Goal: Book appointment/travel/reservation

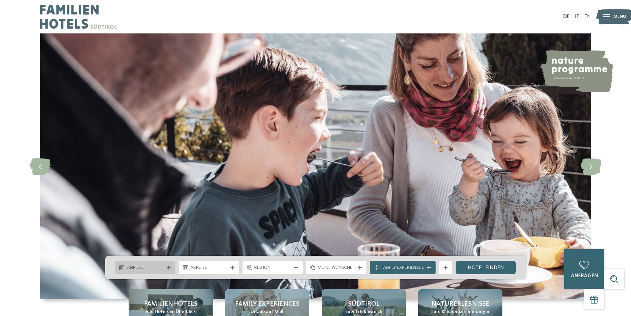
click at [161, 266] on span "Anreise" at bounding box center [145, 267] width 37 height 7
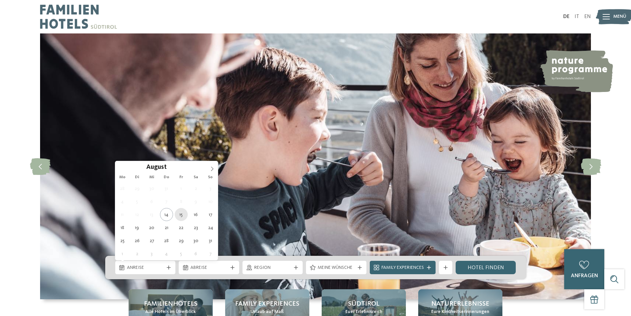
type div "[DATE]"
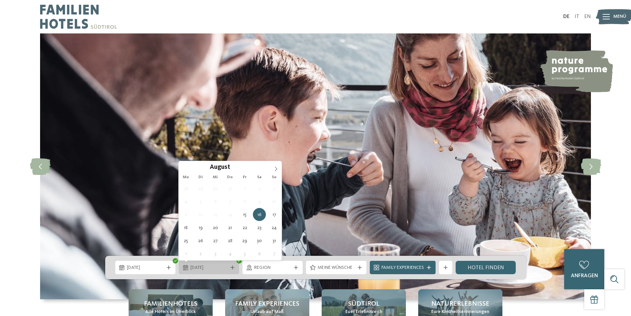
click at [210, 267] on span "[DATE]" at bounding box center [208, 267] width 37 height 7
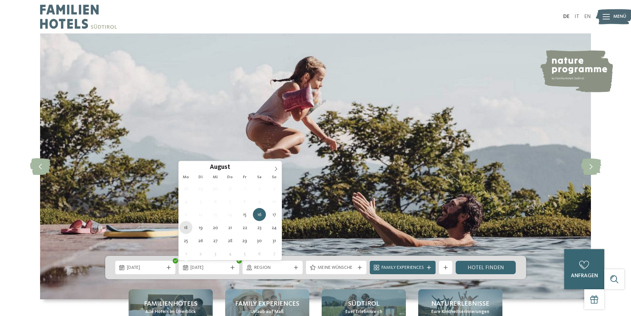
type div "[DATE]"
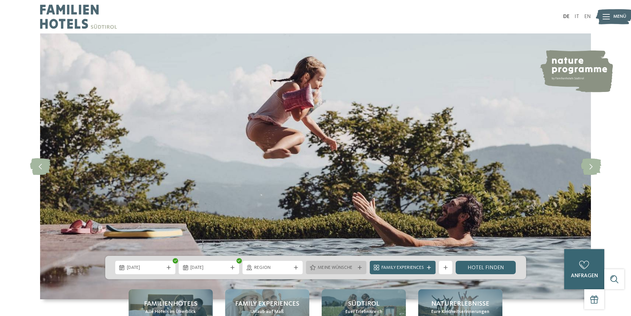
click at [332, 268] on span "Meine Wünsche" at bounding box center [336, 267] width 37 height 7
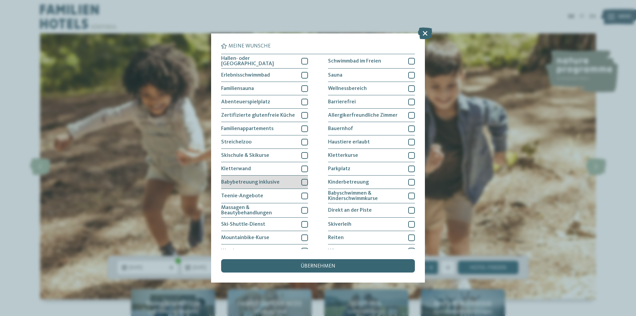
click at [301, 179] on div at bounding box center [304, 182] width 7 height 7
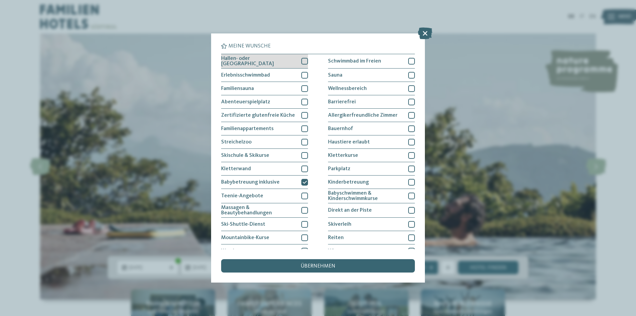
click at [305, 60] on div at bounding box center [304, 61] width 7 height 7
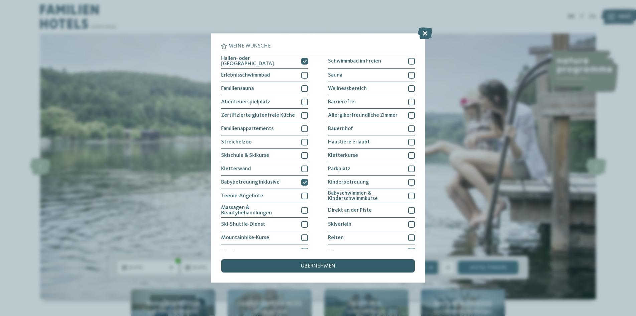
click at [314, 263] on div "übernehmen" at bounding box center [318, 265] width 194 height 13
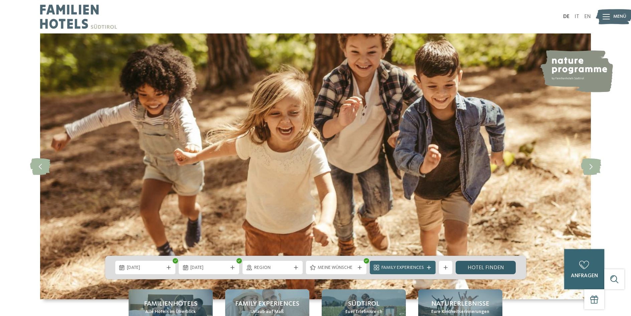
click at [484, 266] on link "Hotel finden" at bounding box center [486, 267] width 60 height 13
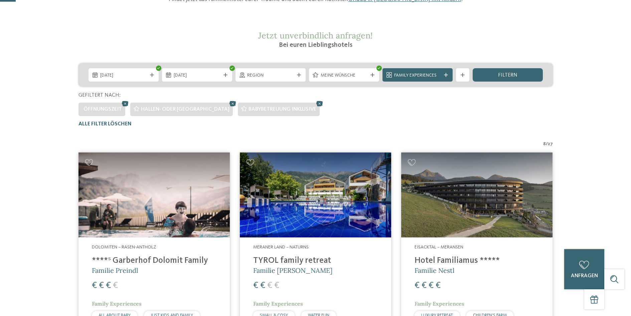
scroll to position [19, 0]
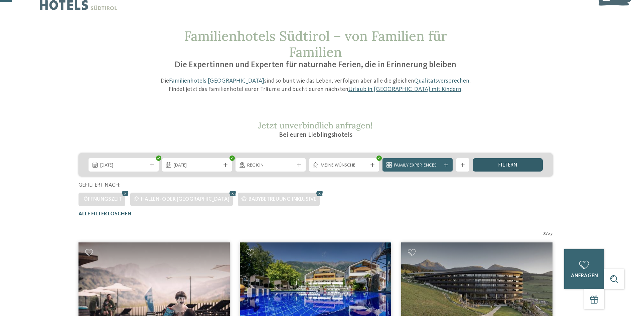
click at [503, 164] on span "filtern" at bounding box center [507, 164] width 19 height 5
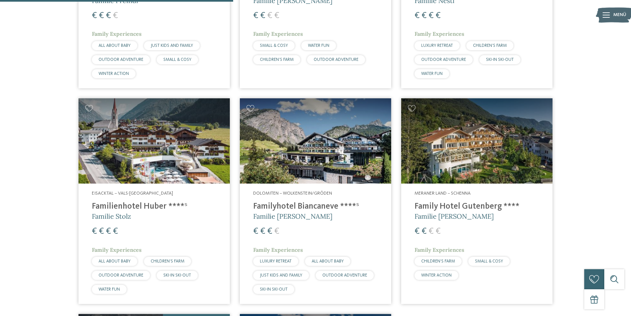
scroll to position [368, 0]
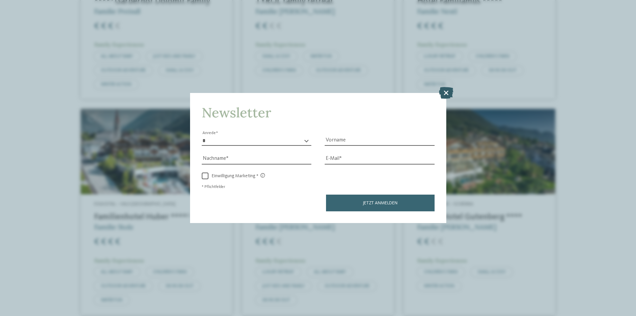
click at [445, 93] on icon at bounding box center [446, 93] width 14 height 12
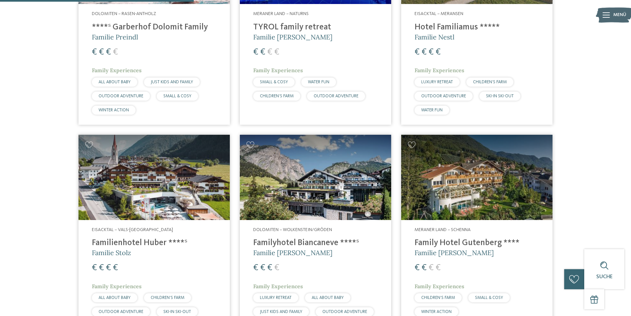
scroll to position [301, 0]
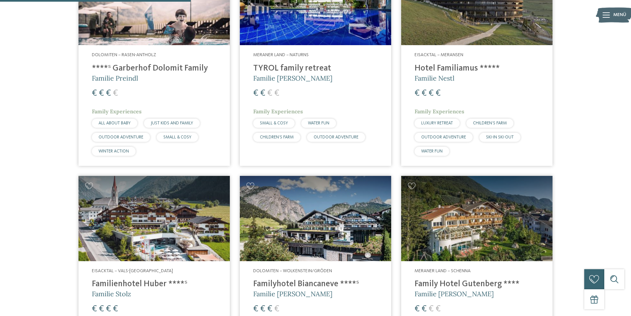
click at [438, 67] on h4 "Hotel Familiamus *****" at bounding box center [477, 68] width 125 height 10
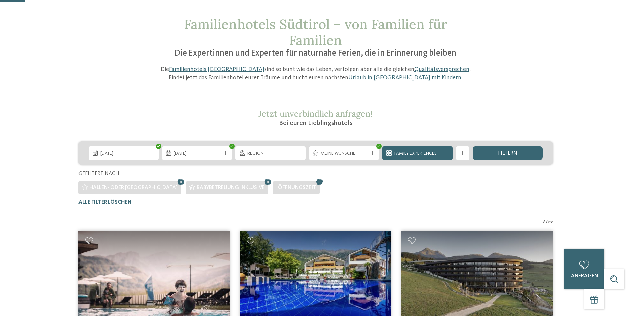
scroll to position [0, 0]
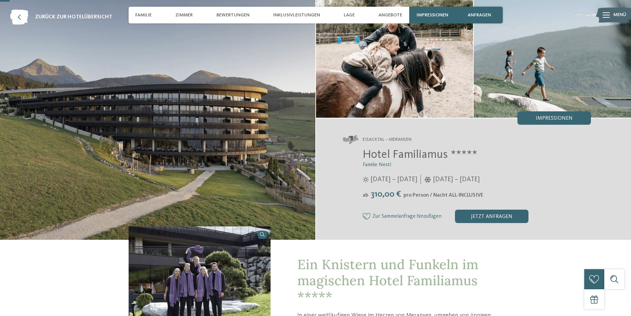
scroll to position [33, 0]
